Goal: Task Accomplishment & Management: Use online tool/utility

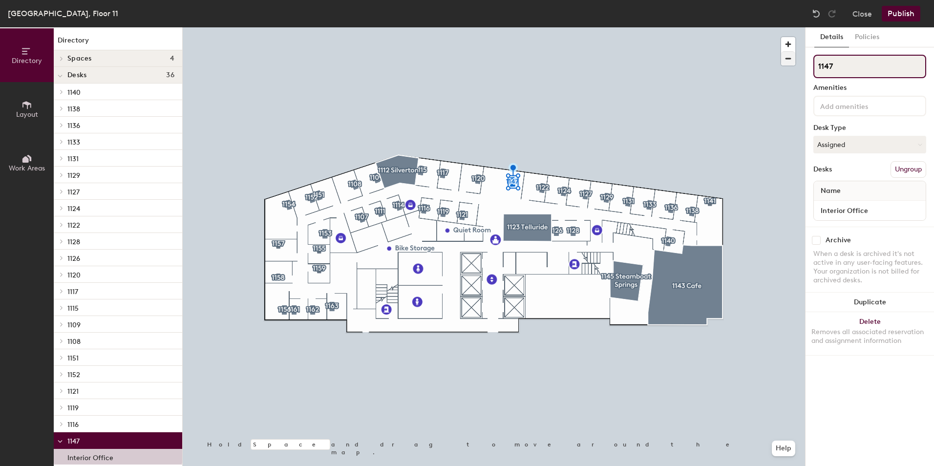
drag, startPoint x: 875, startPoint y: 70, endPoint x: 781, endPoint y: 60, distance: 94.3
click at [781, 60] on div "Directory Layout Work Areas Directory Spaces 4 [GEOGRAPHIC_DATA] [GEOGRAPHIC_DA…" at bounding box center [467, 246] width 934 height 439
type input "Reception"
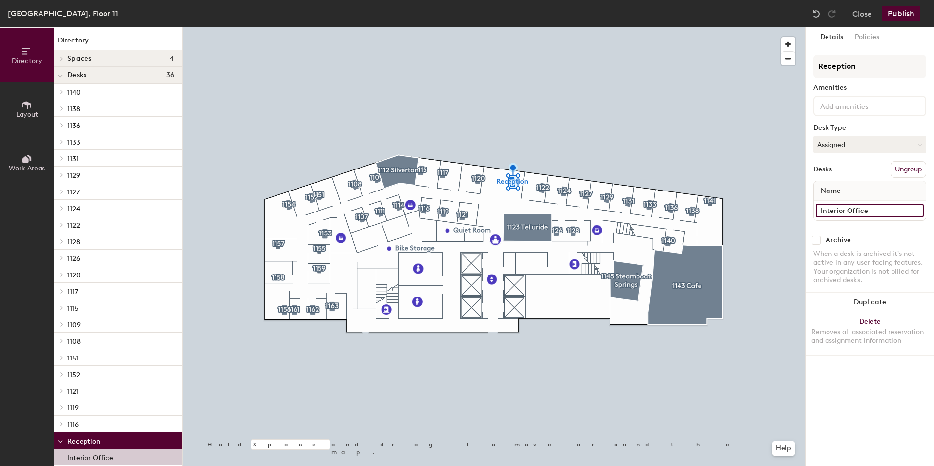
click at [688, 210] on div "Directory Layout Work Areas Directory Spaces 4 [GEOGRAPHIC_DATA] Telluride 1143…" at bounding box center [467, 246] width 934 height 439
type input "Reception"
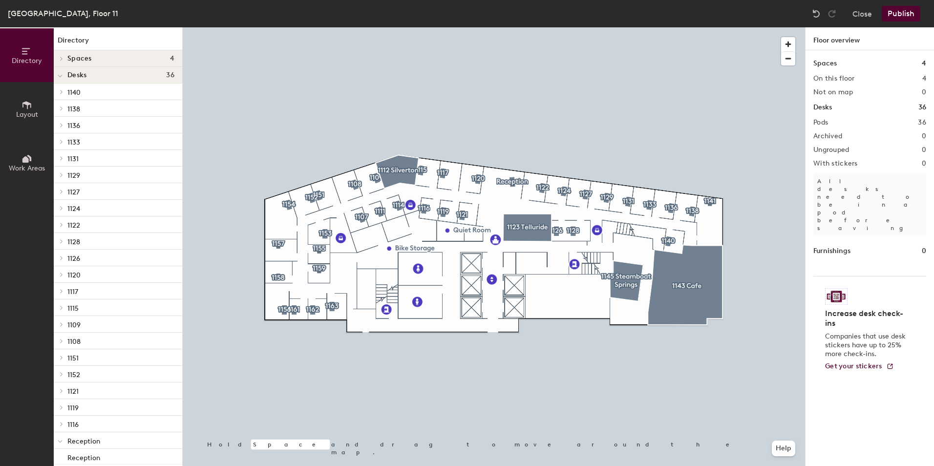
click at [40, 104] on button "Layout" at bounding box center [27, 109] width 54 height 54
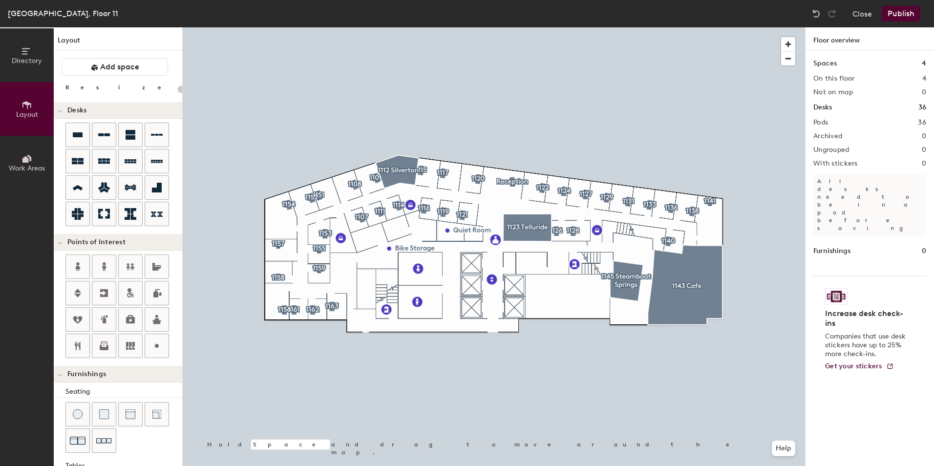
click at [392, 229] on div "Directory Layout Work Areas Layout Add space Resize Desks Points of Interest Fu…" at bounding box center [467, 246] width 934 height 439
type input "20"
type input "Kid's Room"
click at [905, 16] on button "Publish" at bounding box center [901, 14] width 39 height 16
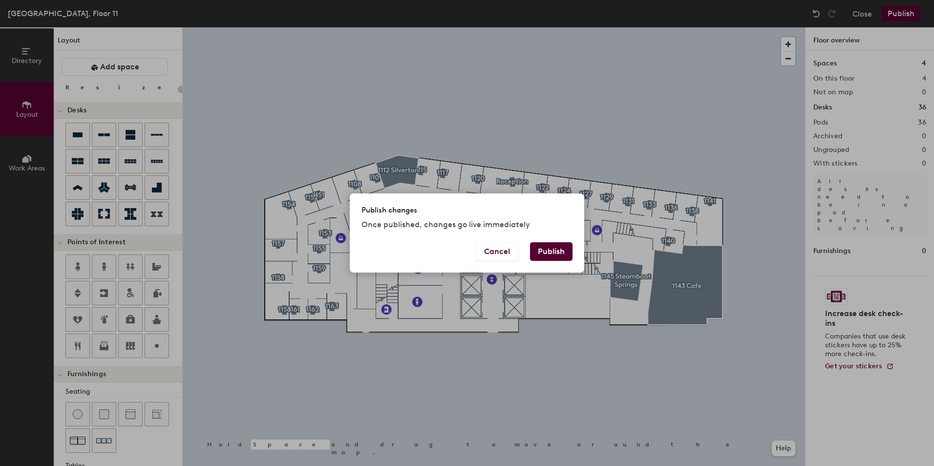
click at [569, 252] on div "Cancel Publish" at bounding box center [467, 257] width 234 height 30
click at [557, 242] on button "Publish" at bounding box center [551, 251] width 42 height 19
type input "20"
